Goal: Transaction & Acquisition: Book appointment/travel/reservation

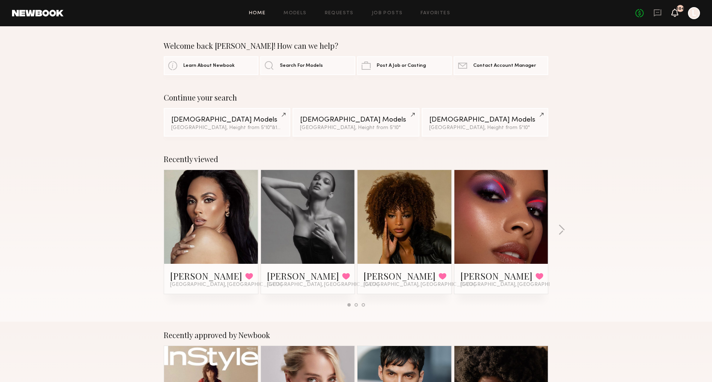
click at [672, 14] on icon at bounding box center [675, 13] width 7 height 8
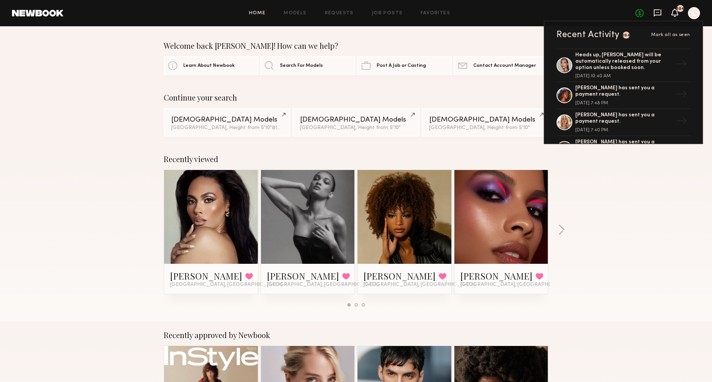
click at [654, 11] on icon at bounding box center [658, 13] width 8 height 8
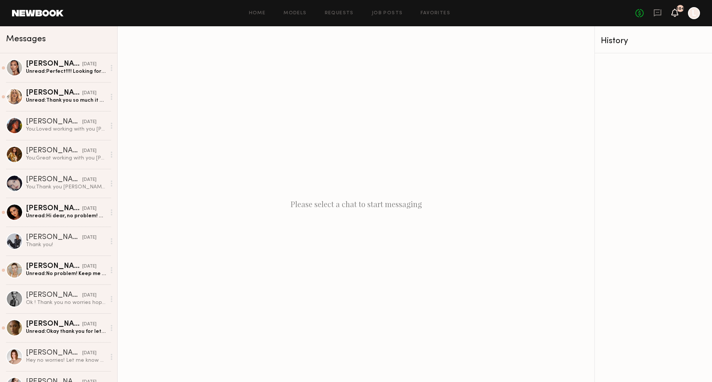
click at [673, 11] on icon at bounding box center [675, 12] width 6 height 5
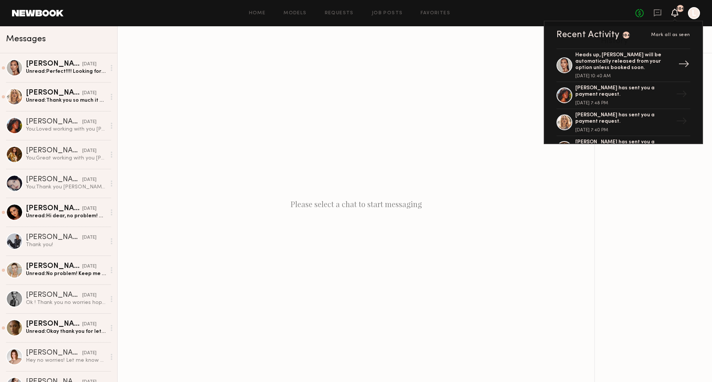
click at [566, 65] on div at bounding box center [565, 65] width 16 height 16
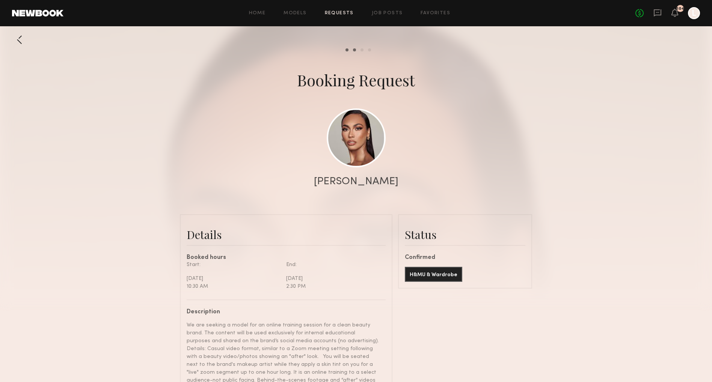
scroll to position [363, 0]
click at [349, 143] on link at bounding box center [356, 137] width 59 height 59
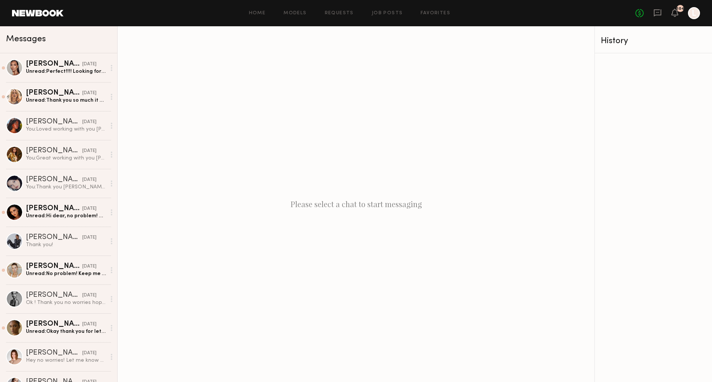
scroll to position [-14, 0]
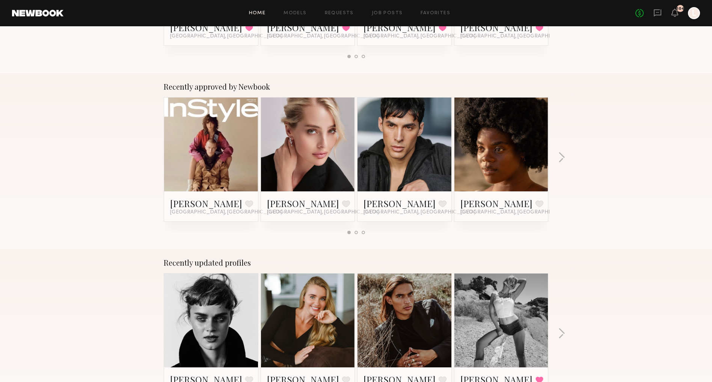
scroll to position [246, 0]
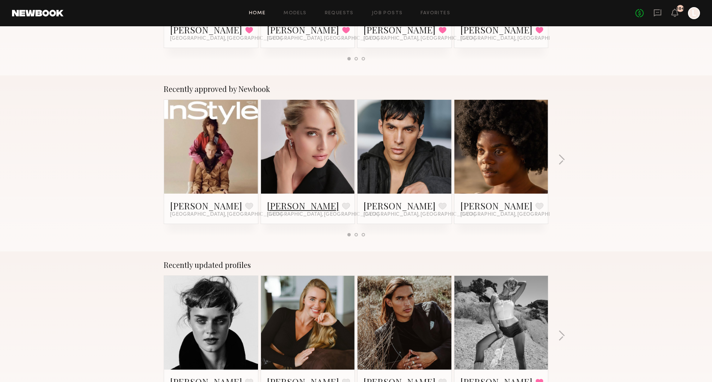
click at [282, 200] on link "Sabina K." at bounding box center [303, 206] width 72 height 12
click at [561, 160] on button "button" at bounding box center [561, 160] width 7 height 12
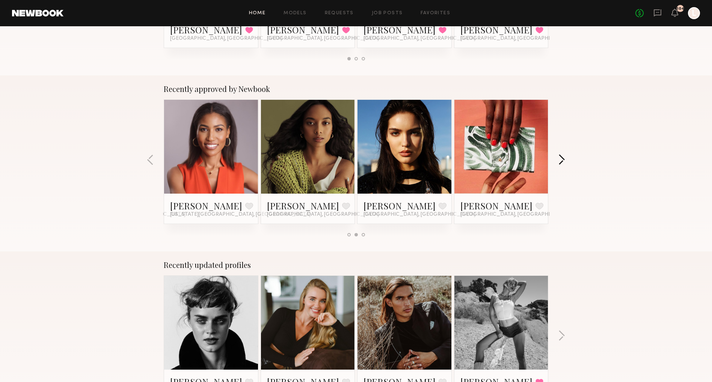
click at [561, 160] on button "button" at bounding box center [561, 160] width 7 height 12
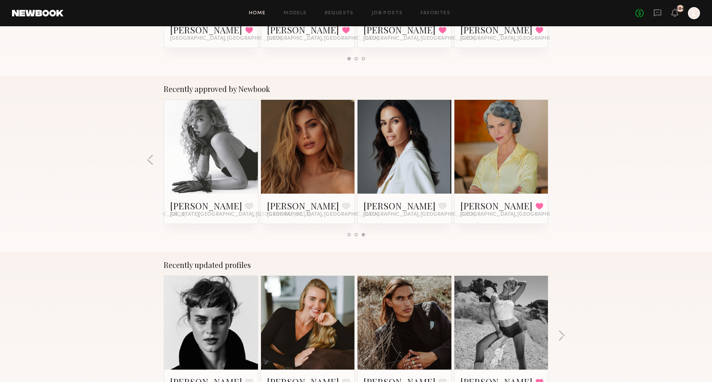
click at [561, 160] on div "Recently approved by Newbook Winston P. Favorite Los Angeles, CA Sabina K. Favo…" at bounding box center [356, 163] width 712 height 176
click at [149, 160] on button "button" at bounding box center [150, 160] width 7 height 12
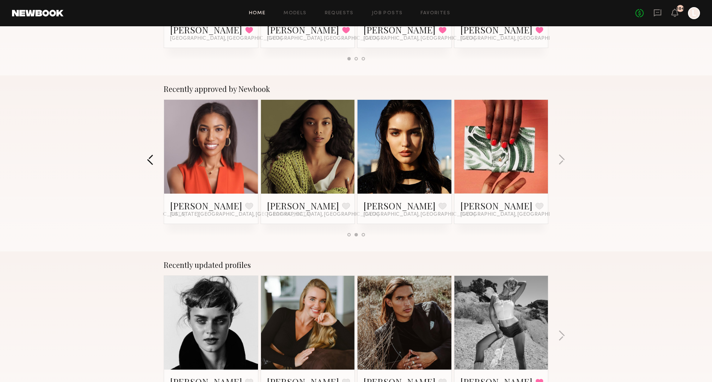
click at [149, 160] on button "button" at bounding box center [150, 160] width 7 height 12
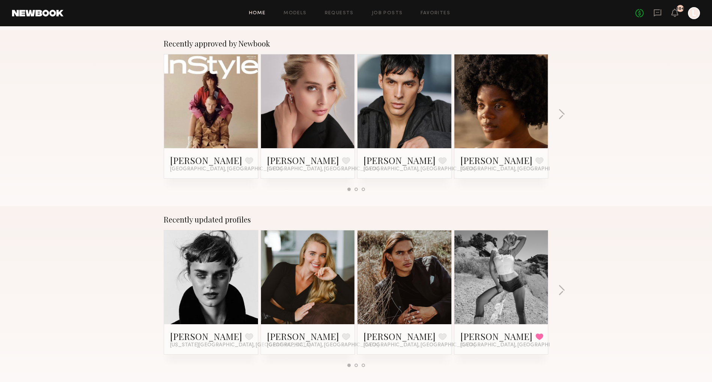
scroll to position [292, 0]
click at [209, 106] on link at bounding box center [211, 101] width 46 height 94
click at [403, 293] on link at bounding box center [405, 277] width 46 height 94
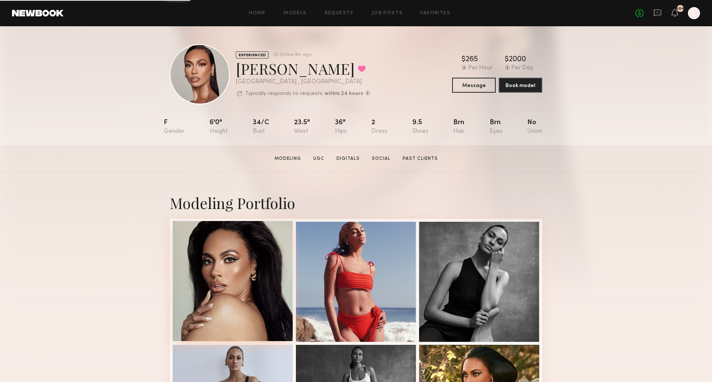
click at [226, 287] on div at bounding box center [233, 281] width 120 height 120
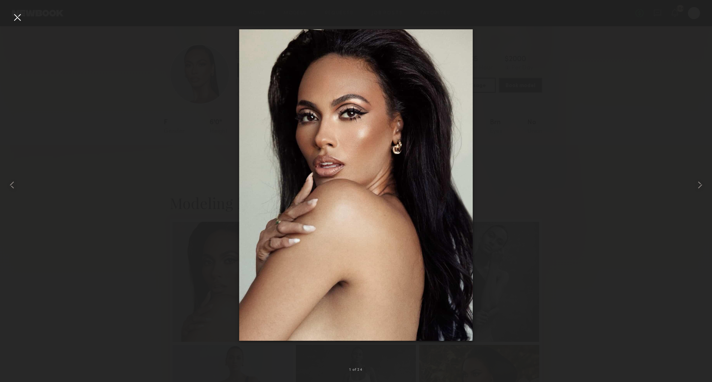
click at [17, 21] on div at bounding box center [17, 17] width 12 height 12
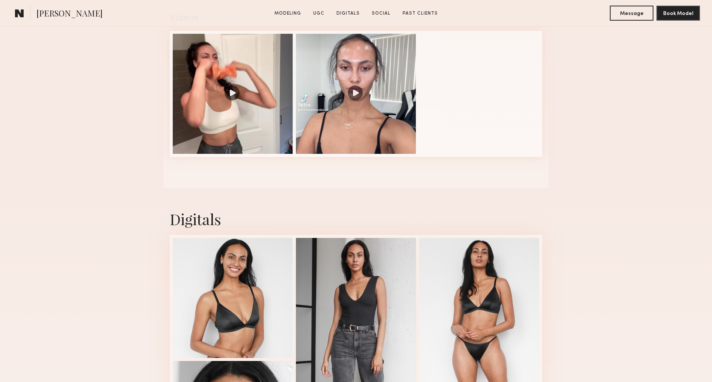
scroll to position [1256, 0]
click at [329, 145] on div at bounding box center [356, 93] width 120 height 120
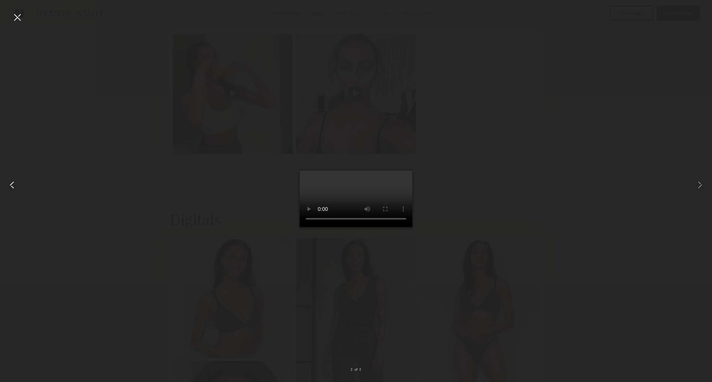
click at [14, 186] on common-icon at bounding box center [12, 185] width 12 height 12
click at [15, 17] on div at bounding box center [17, 17] width 12 height 12
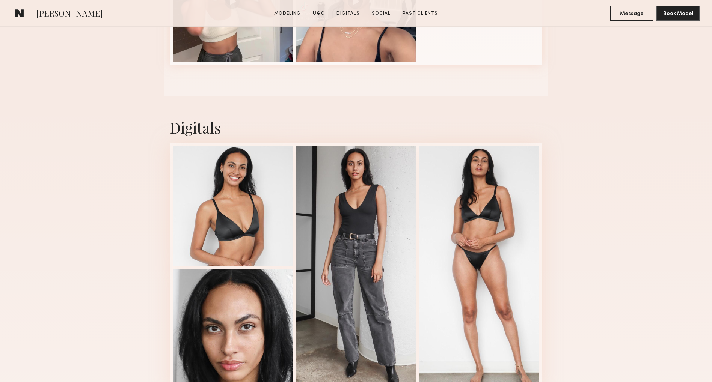
scroll to position [1350, 0]
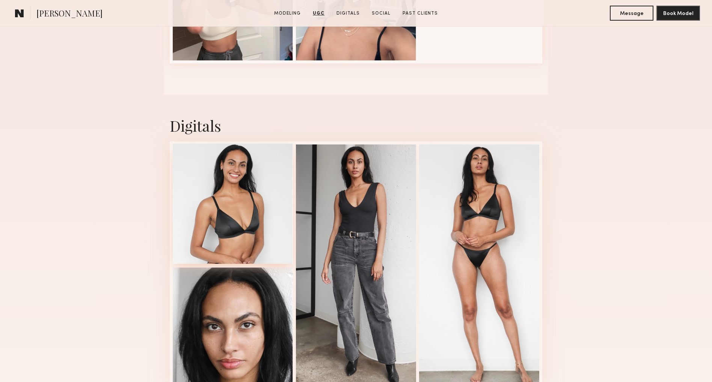
click at [223, 155] on div at bounding box center [233, 204] width 120 height 120
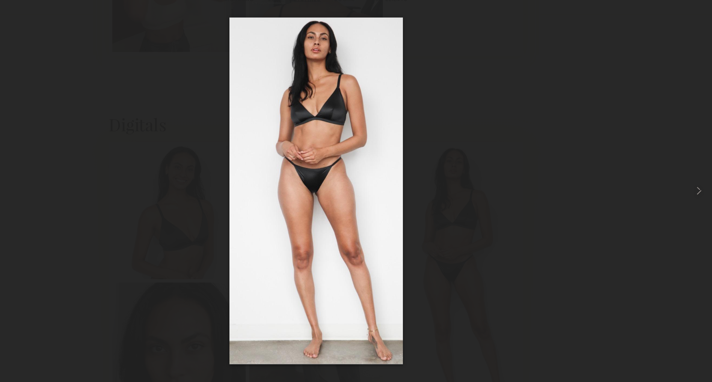
click at [144, 46] on div at bounding box center [356, 185] width 712 height 346
click at [694, 179] on common-icon at bounding box center [700, 185] width 12 height 12
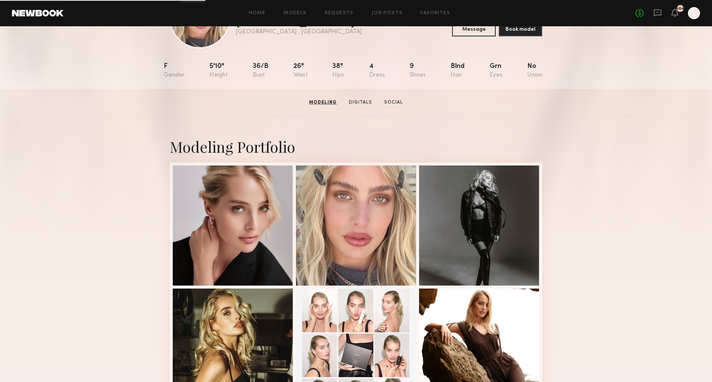
scroll to position [215, 0]
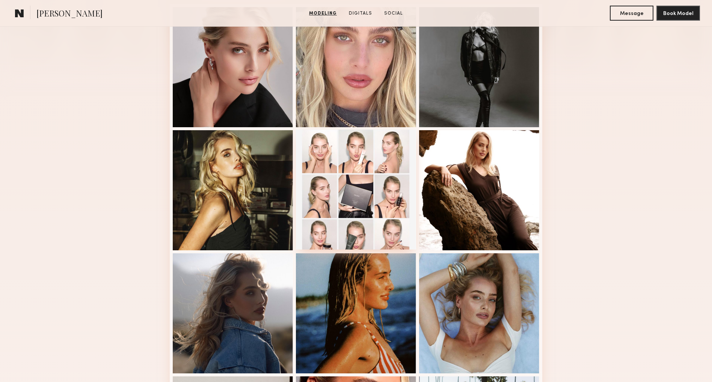
click at [349, 174] on div at bounding box center [356, 190] width 120 height 120
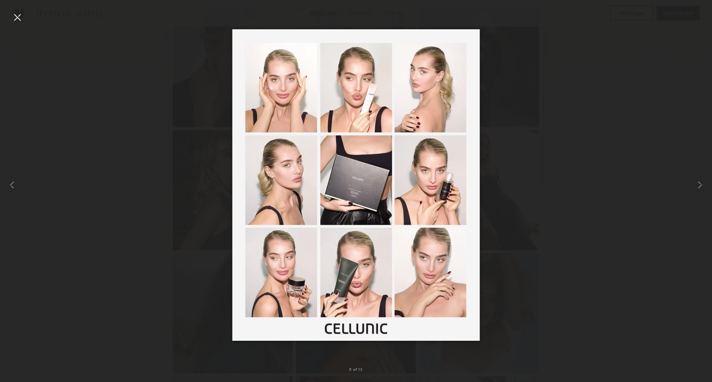
click at [15, 14] on div at bounding box center [17, 17] width 12 height 12
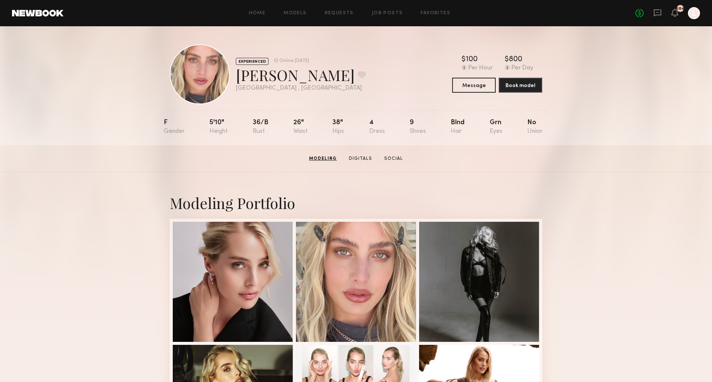
scroll to position [0, 0]
click at [358, 75] on button at bounding box center [362, 74] width 8 height 7
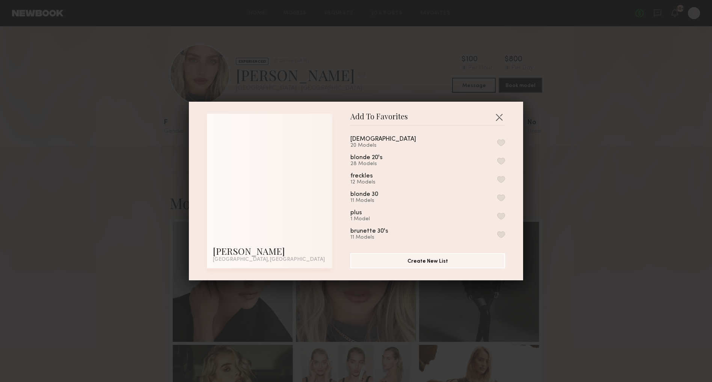
scroll to position [171, 0]
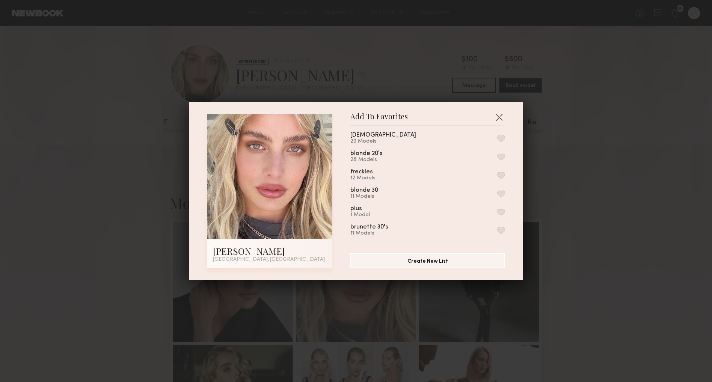
click at [501, 158] on button "button" at bounding box center [501, 157] width 8 height 7
click at [501, 195] on button "button" at bounding box center [501, 193] width 8 height 7
click at [502, 212] on button "button" at bounding box center [501, 214] width 8 height 7
click at [572, 208] on div "Add To Favorites Sabina K. Los Angeles, CA Add To Favorites presentation Octobe…" at bounding box center [356, 191] width 712 height 382
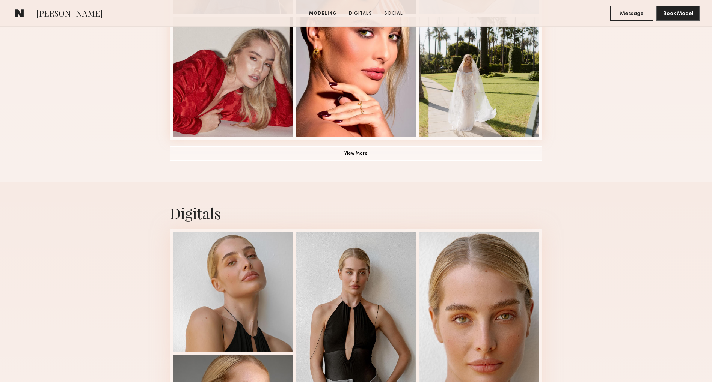
scroll to position [514, 0]
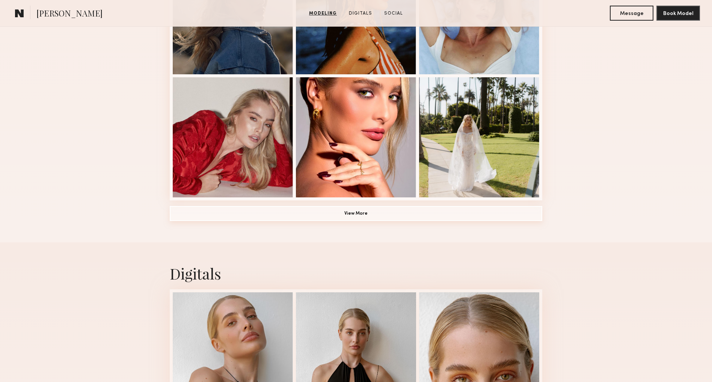
click at [521, 208] on button "View More" at bounding box center [356, 213] width 373 height 15
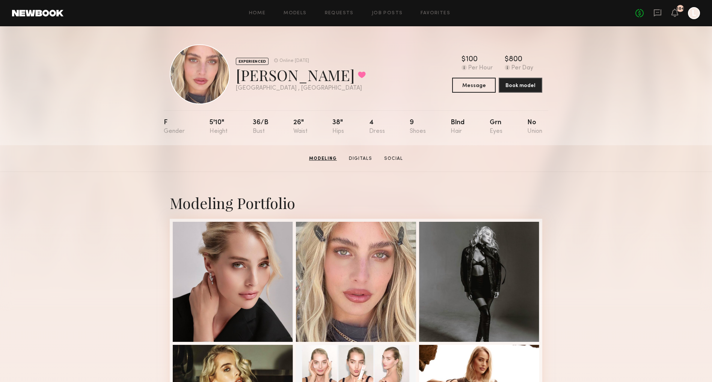
scroll to position [0, 0]
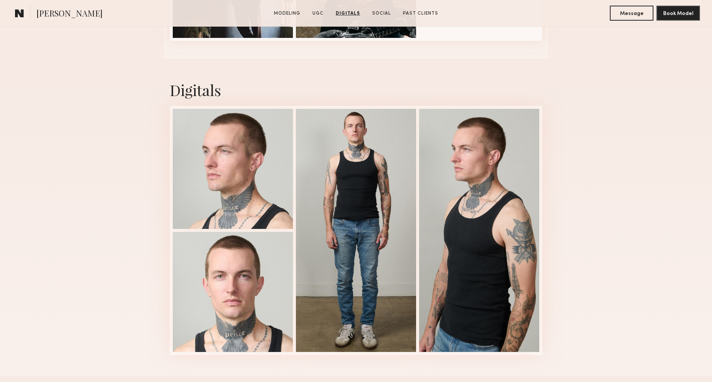
scroll to position [1194, 0]
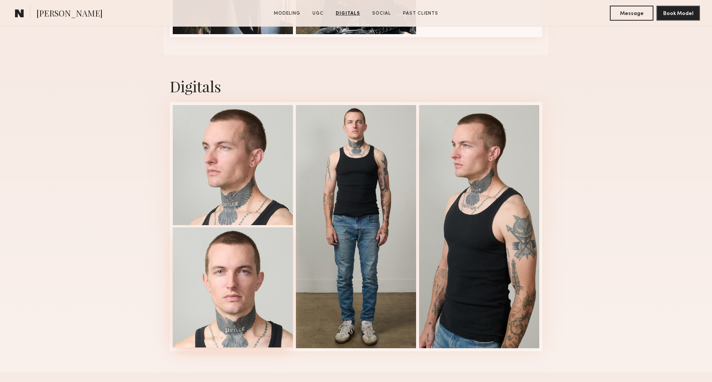
click at [238, 282] on div at bounding box center [233, 288] width 120 height 120
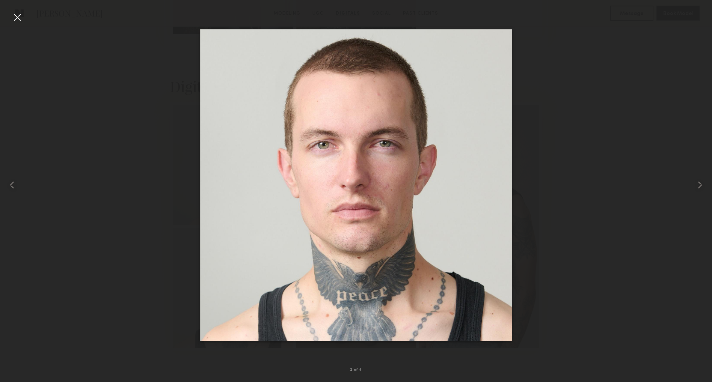
click at [17, 17] on div at bounding box center [17, 17] width 12 height 12
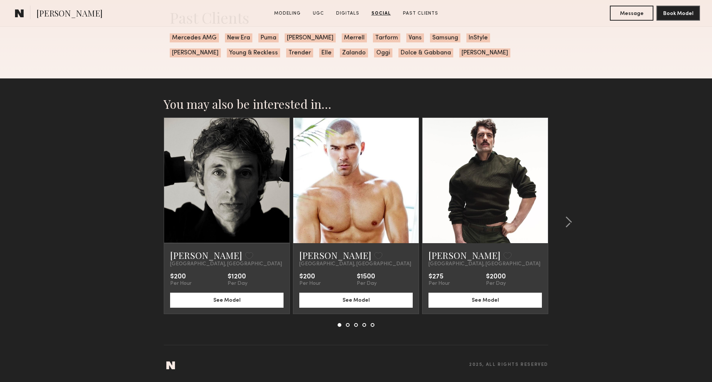
scroll to position [1925, 0]
click at [304, 261] on link "Cody C." at bounding box center [335, 255] width 72 height 12
click at [469, 220] on link at bounding box center [485, 180] width 43 height 125
